Goal: Task Accomplishment & Management: Manage account settings

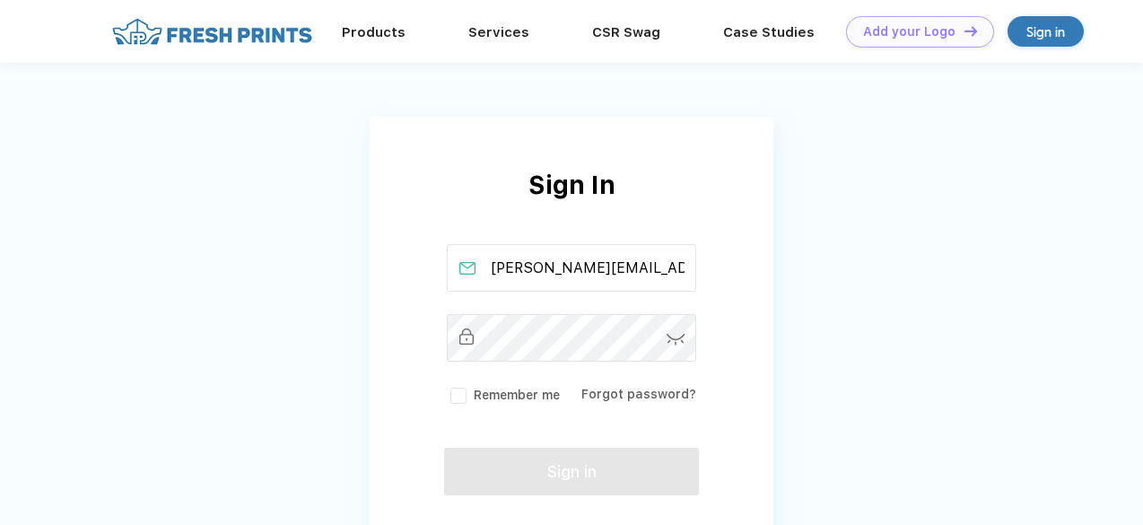
type input "[PERSON_NAME][EMAIL_ADDRESS][PERSON_NAME][DOMAIN_NAME]"
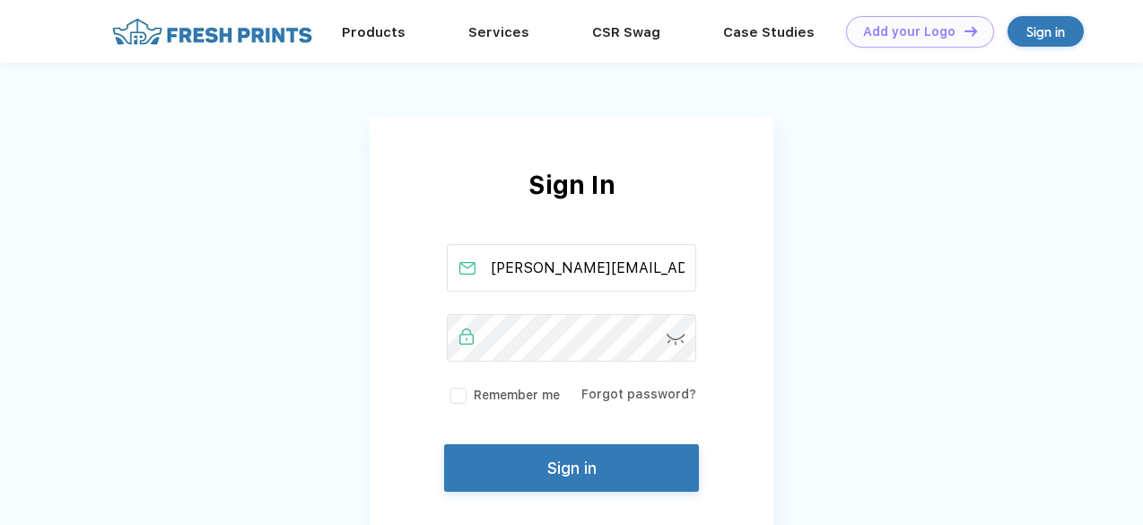
click at [588, 465] on button "Sign in" at bounding box center [571, 468] width 255 height 48
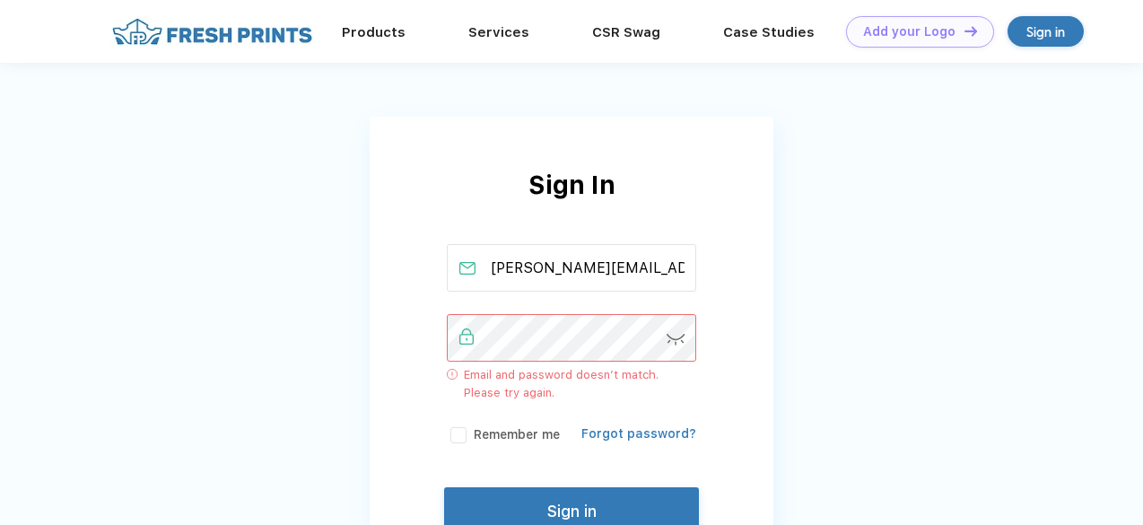
click at [632, 436] on link "Forgot password?" at bounding box center [638, 433] width 115 height 14
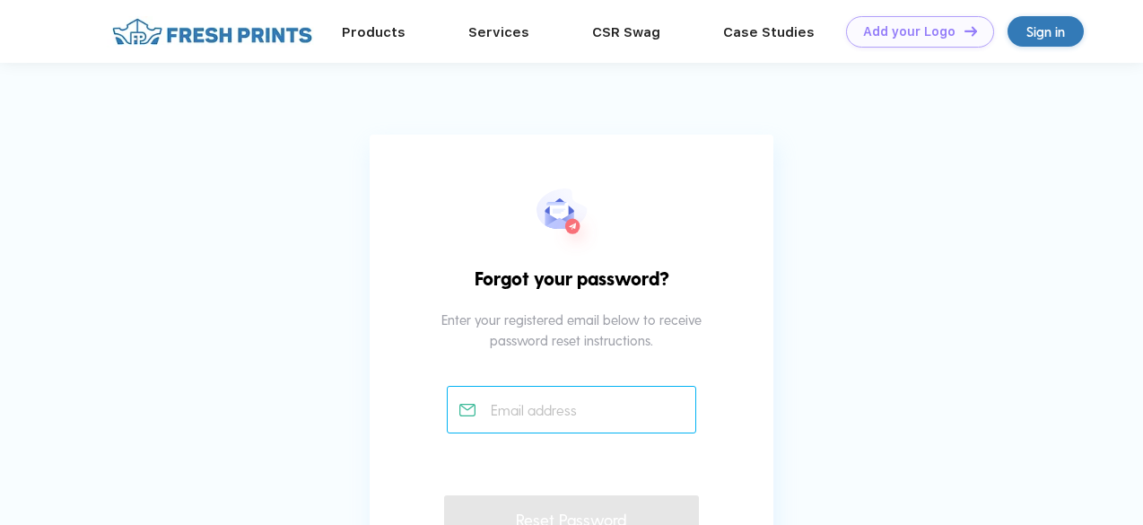
click at [602, 417] on input "text" at bounding box center [572, 410] width 250 height 48
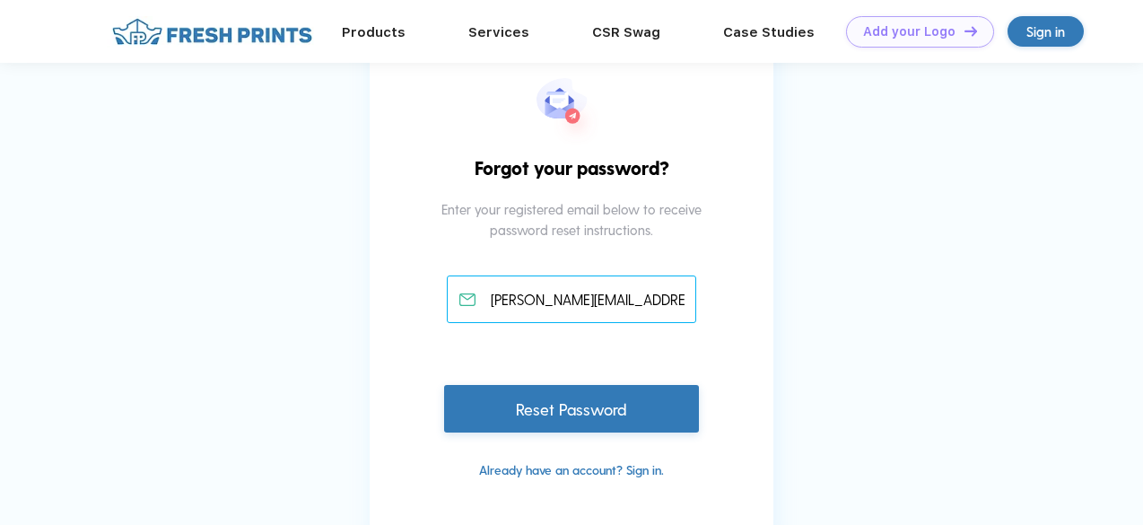
scroll to position [111, 0]
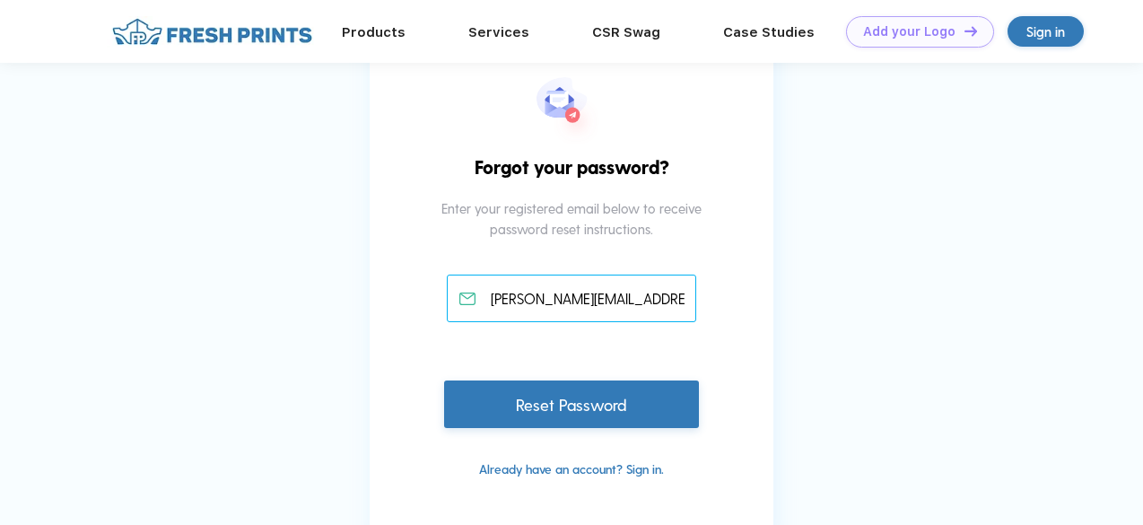
type input "[PERSON_NAME][EMAIL_ADDRESS][PERSON_NAME][DOMAIN_NAME]"
click at [545, 414] on div "Reset Password" at bounding box center [571, 404] width 255 height 48
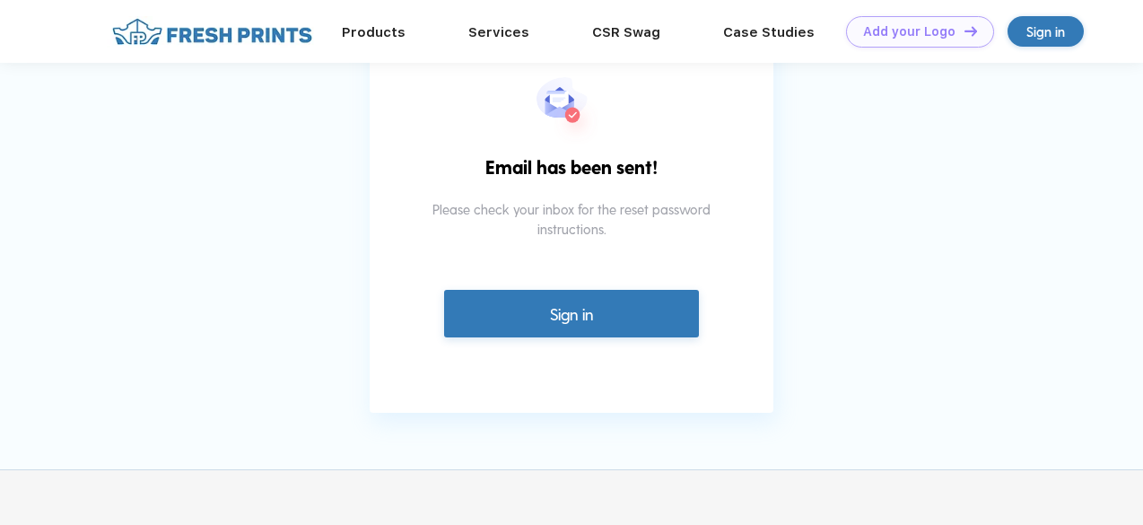
click at [521, 303] on link "Sign in" at bounding box center [571, 314] width 255 height 48
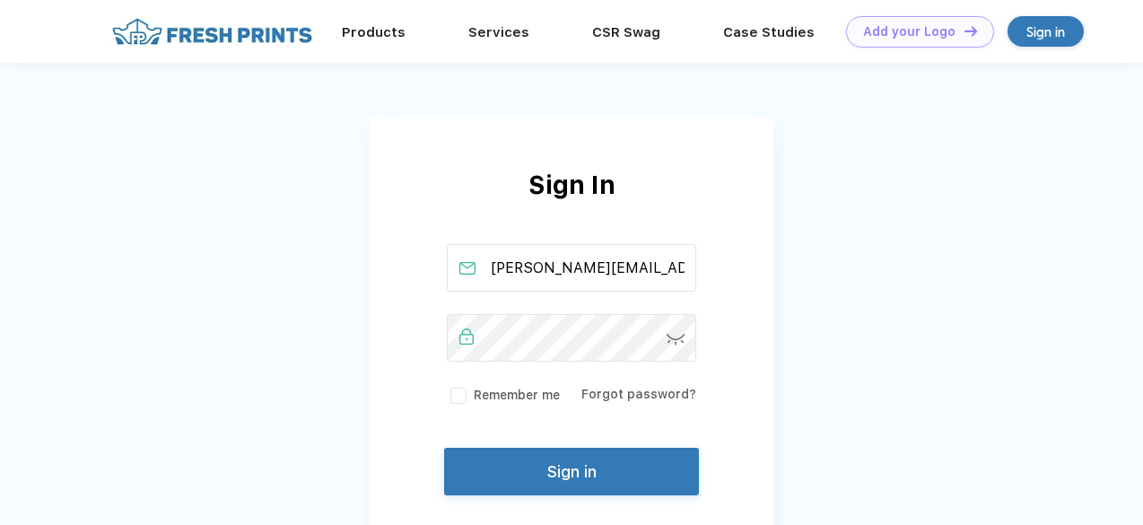
click at [667, 334] on img at bounding box center [676, 340] width 19 height 12
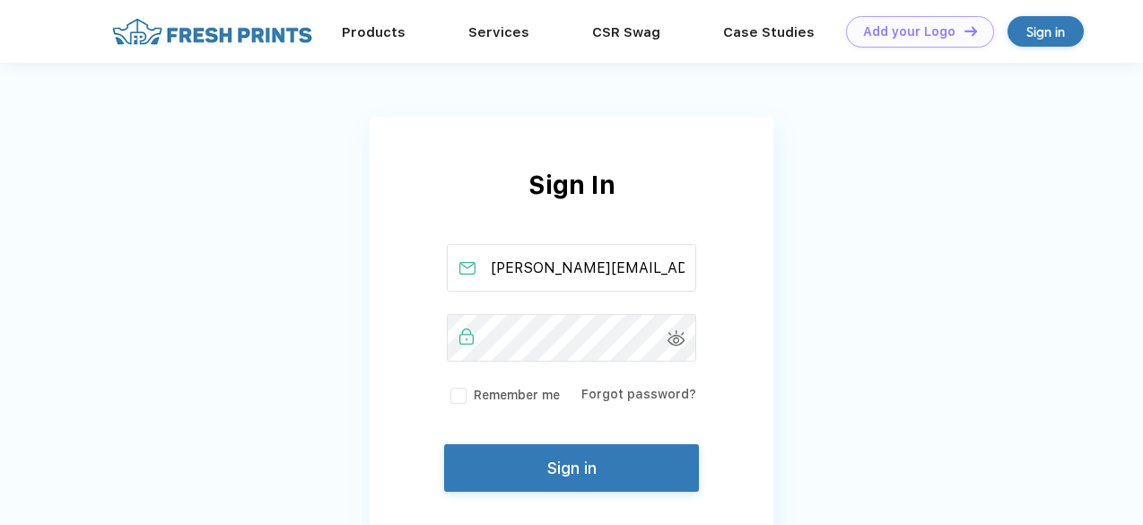
click at [538, 471] on button "Sign in" at bounding box center [571, 468] width 255 height 48
